Goal: Use online tool/utility: Use online tool/utility

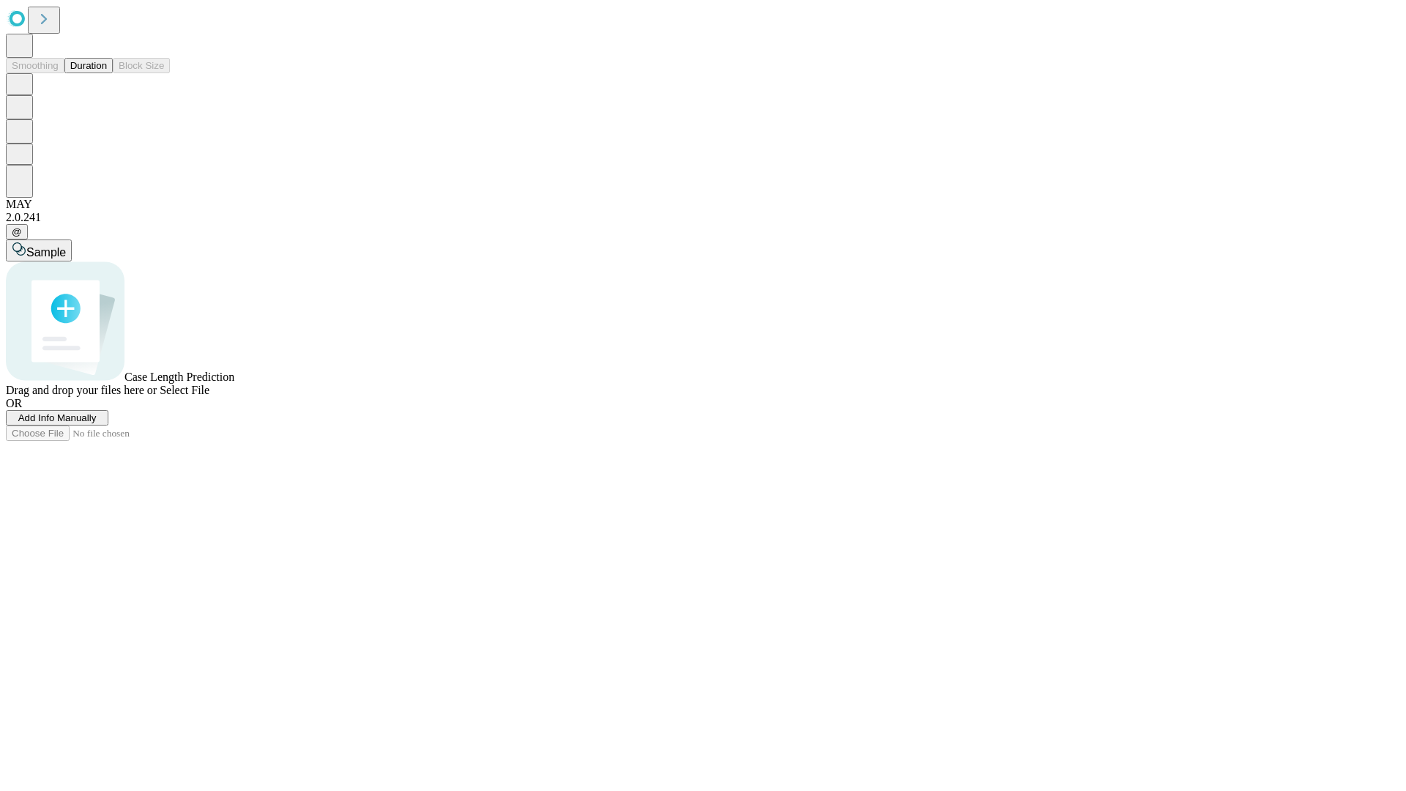
click at [107, 73] on button "Duration" at bounding box center [88, 65] width 48 height 15
click at [209, 396] on span "Select File" at bounding box center [185, 390] width 50 height 12
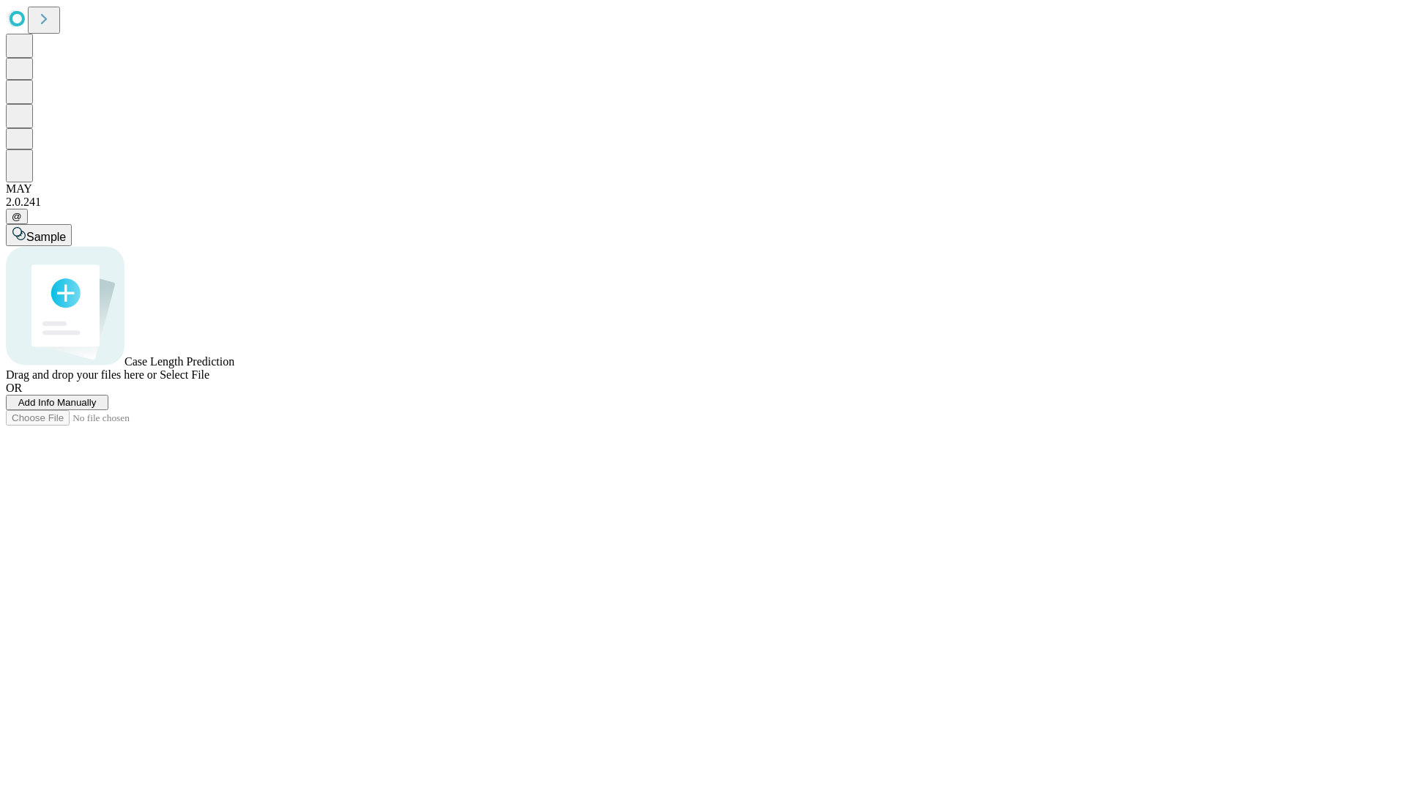
click at [209, 381] on span "Select File" at bounding box center [185, 374] width 50 height 12
